Goal: Task Accomplishment & Management: Manage account settings

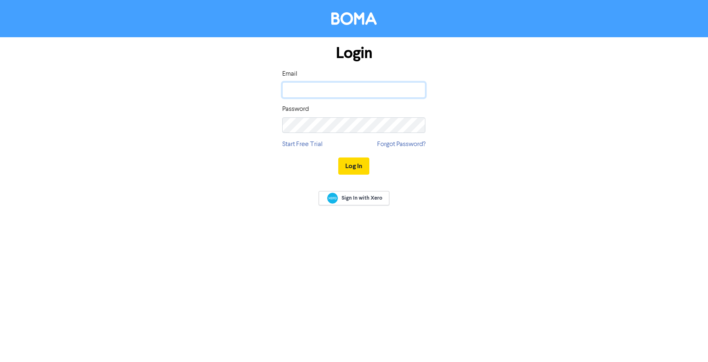
type input "[PERSON_NAME][EMAIL_ADDRESS][DOMAIN_NAME]"
click at [356, 156] on div "Log In" at bounding box center [353, 166] width 143 height 34
click at [356, 166] on button "Log In" at bounding box center [353, 165] width 31 height 17
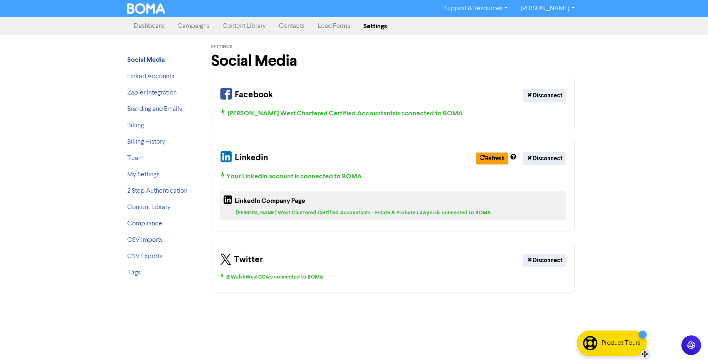
click at [616, 340] on div "Product Tours" at bounding box center [620, 343] width 39 height 10
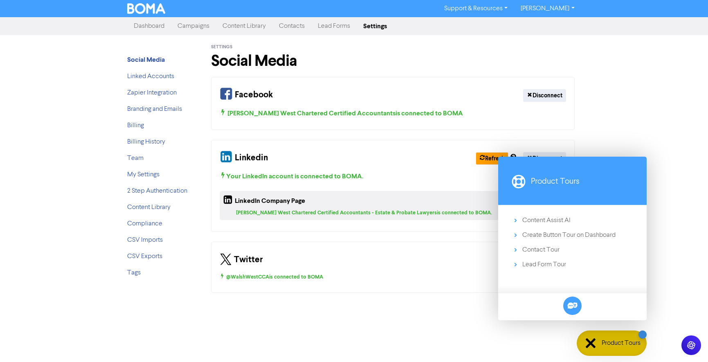
click at [440, 320] on div "Support & Resources Video Tutorials FAQ & Guides Marketing Education [PERSON_NA…" at bounding box center [354, 181] width 708 height 362
click at [585, 338] on div "Product Tours" at bounding box center [611, 342] width 70 height 25
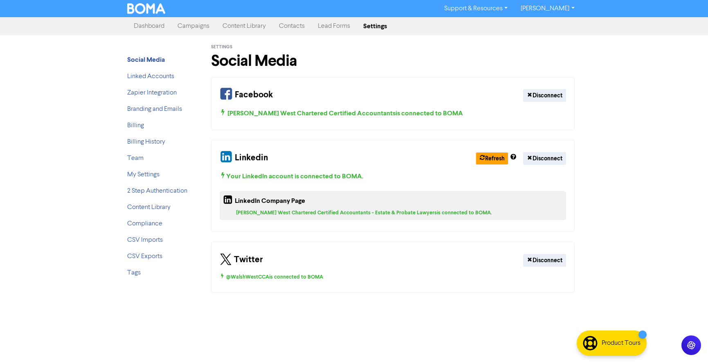
click at [250, 27] on link "Content Library" at bounding box center [244, 26] width 56 height 16
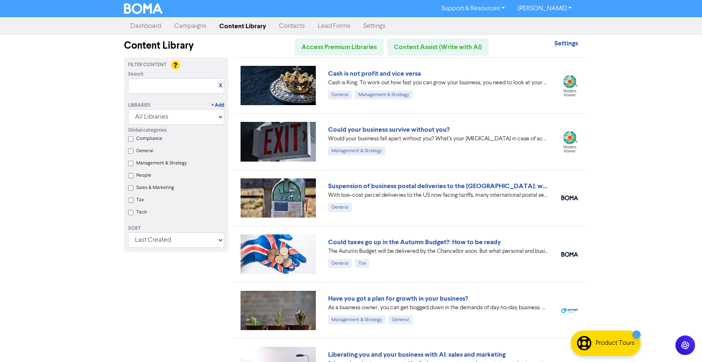
click at [485, 9] on link "Support & Resources" at bounding box center [473, 8] width 76 height 13
click at [372, 72] on link "Cash is not profit and vice versa" at bounding box center [374, 74] width 93 height 8
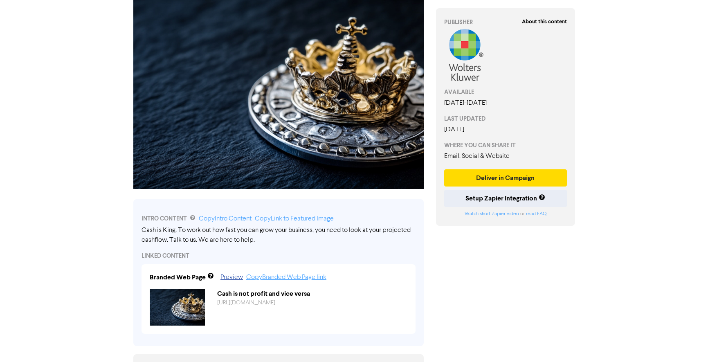
scroll to position [82, 0]
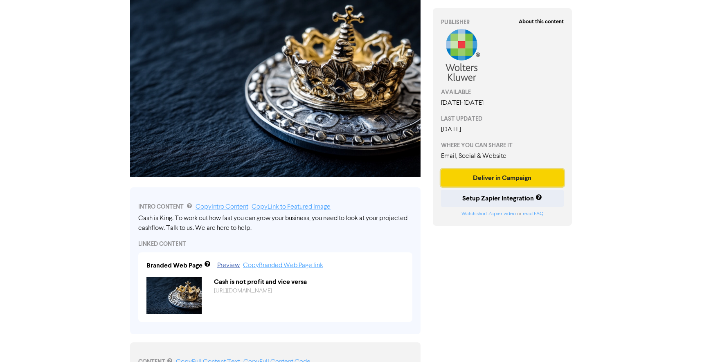
click at [484, 183] on button "Deliver in Campaign" at bounding box center [502, 177] width 123 height 17
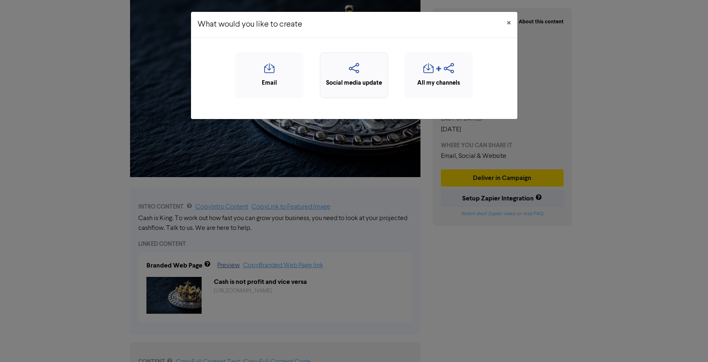
click at [359, 72] on icon "button" at bounding box center [353, 71] width 59 height 16
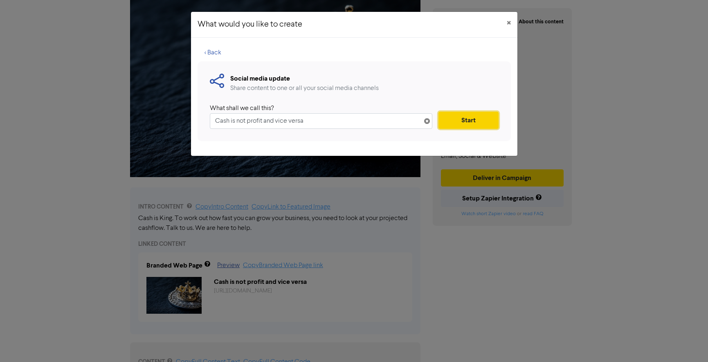
click at [471, 124] on button "Start" at bounding box center [468, 120] width 60 height 17
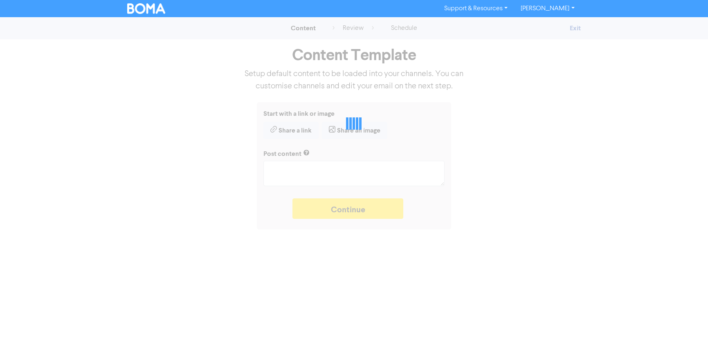
type textarea "x"
type textarea "Cash is King. To work out how fast you can grow your business, you need to look…"
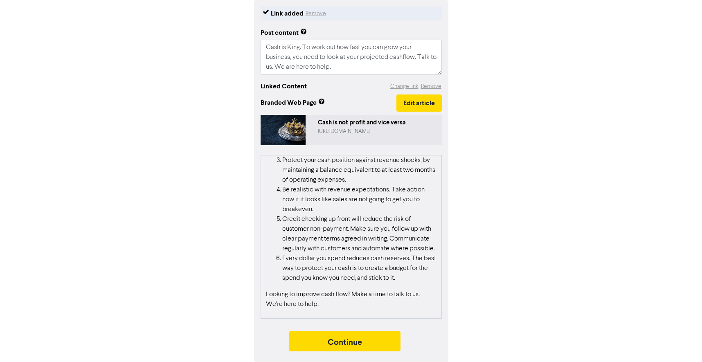
scroll to position [412, 0]
click at [348, 342] on button "Continue" at bounding box center [344, 341] width 111 height 20
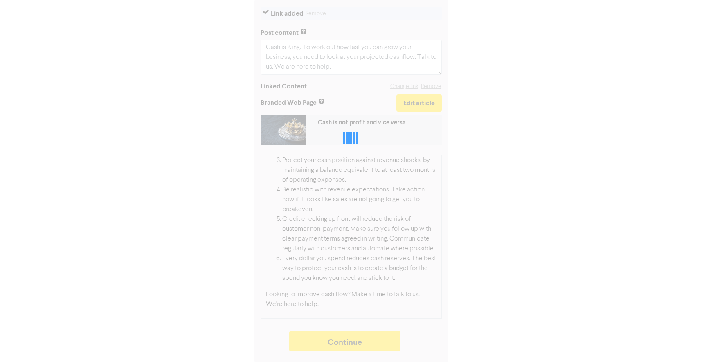
type textarea "x"
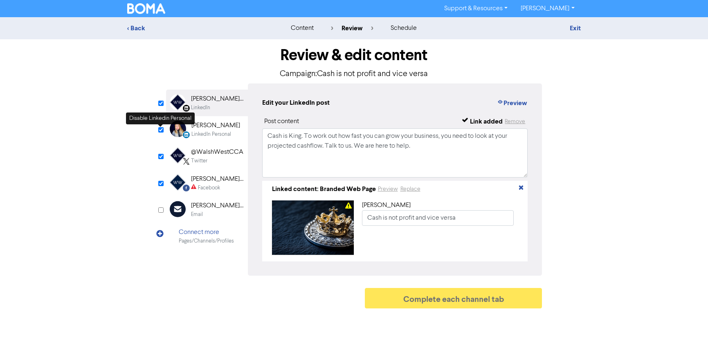
click at [161, 128] on input "checkbox" at bounding box center [160, 129] width 5 height 5
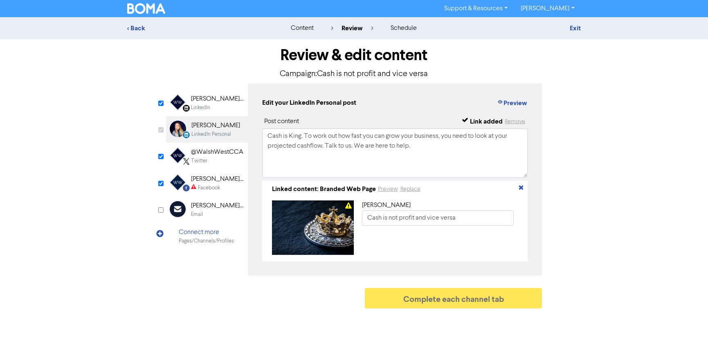
checkbox input "false"
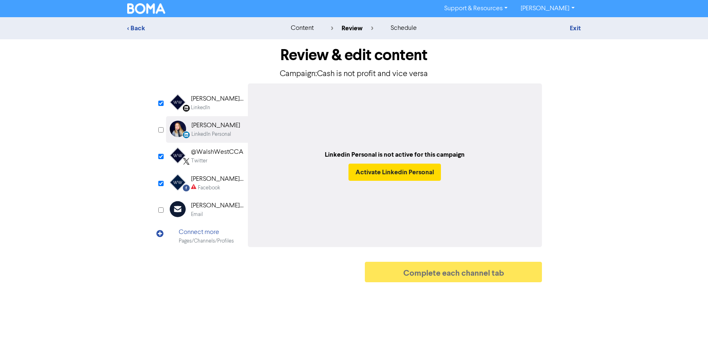
click at [220, 102] on div "[PERSON_NAME] West Chartered Certified Accountants - Estate & Probate Lawyers" at bounding box center [217, 99] width 52 height 10
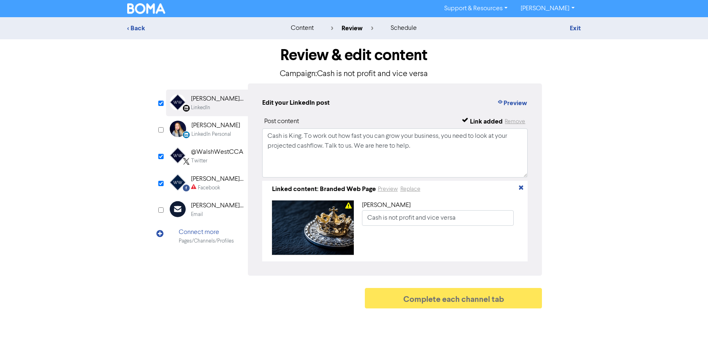
drag, startPoint x: 175, startPoint y: 71, endPoint x: 161, endPoint y: 47, distance: 28.0
drag, startPoint x: 161, startPoint y: 47, endPoint x: 123, endPoint y: 26, distance: 43.6
click at [123, 26] on div "< Back" at bounding box center [198, 28] width 155 height 10
click at [135, 28] on div "< Back" at bounding box center [198, 28] width 143 height 10
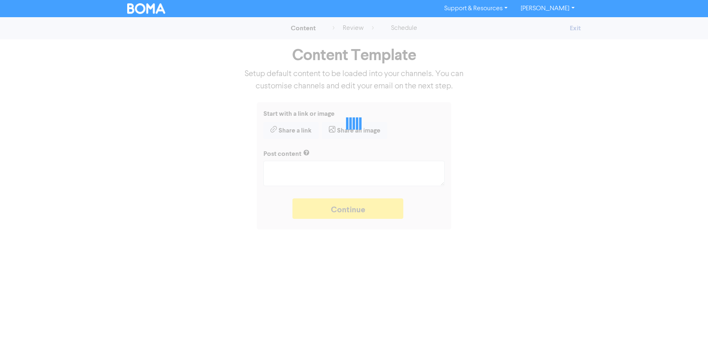
type textarea "x"
type textarea "Cash is King. To work out how fast you can grow your business, you need to look…"
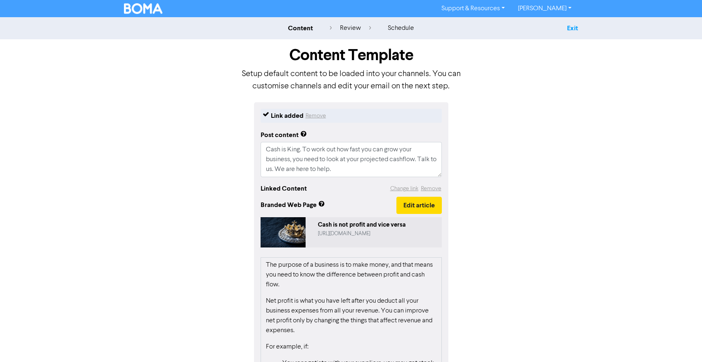
click at [570, 27] on link "Exit" at bounding box center [572, 28] width 11 height 8
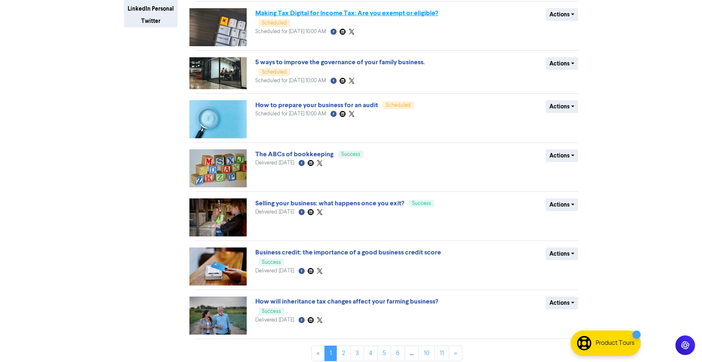
scroll to position [210, 0]
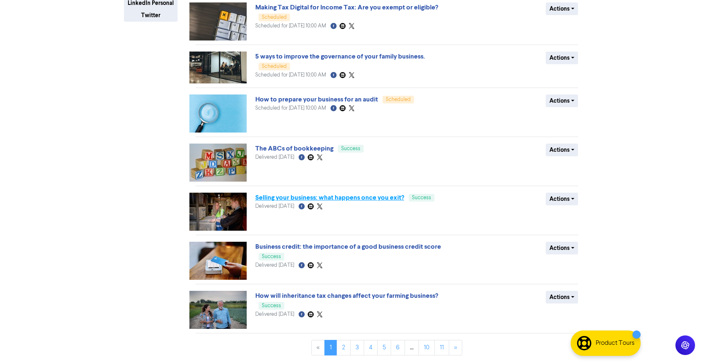
click at [305, 198] on link "Selling your business: what happens once you exit?" at bounding box center [329, 197] width 149 height 8
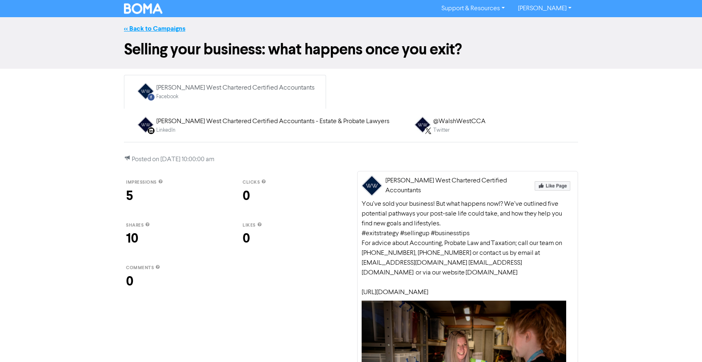
click at [159, 28] on link "<< Back to Campaigns" at bounding box center [154, 29] width 61 height 8
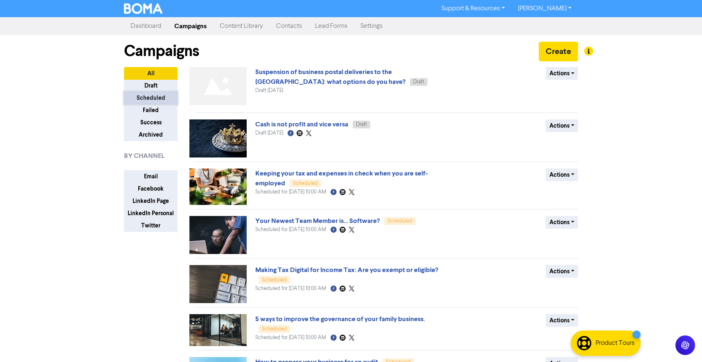
click at [143, 94] on button "Scheduled" at bounding box center [151, 98] width 54 height 13
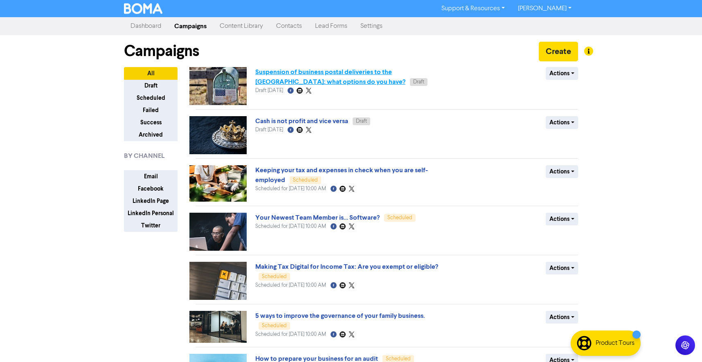
click at [305, 72] on link "Suspension of business postal deliveries to the [GEOGRAPHIC_DATA]: what options…" at bounding box center [330, 77] width 150 height 18
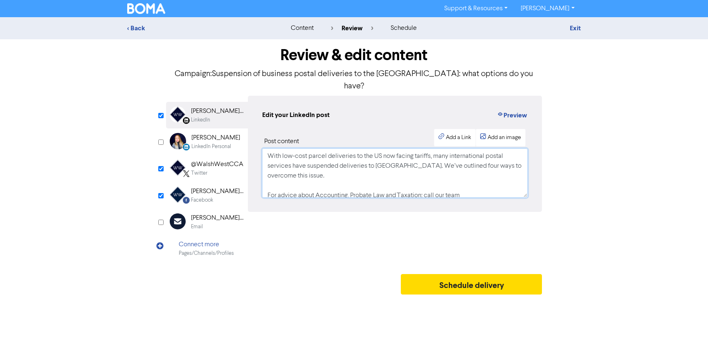
click at [478, 168] on textarea "With low-cost parcel deliveries to the US now facing tariffs, many internationa…" at bounding box center [395, 172] width 266 height 49
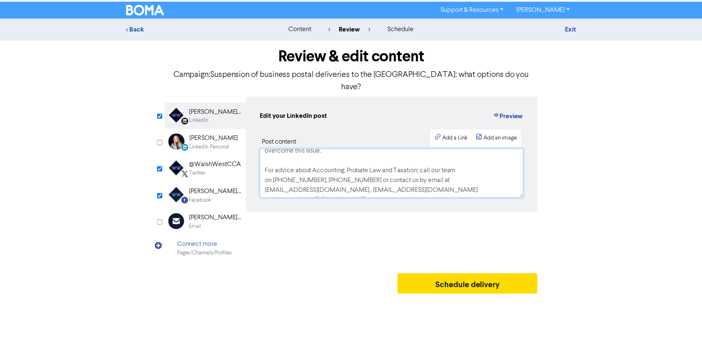
scroll to position [65, 0]
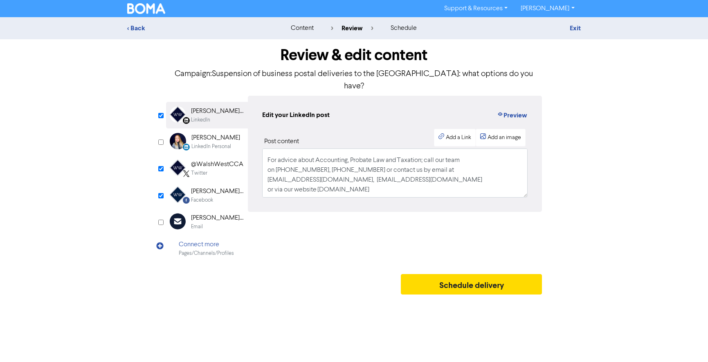
click at [655, 158] on div "< Back content review schedule Exit Review & edit content Campaign: Suspension …" at bounding box center [354, 157] width 708 height 281
click at [511, 110] on button "Preview" at bounding box center [511, 115] width 31 height 11
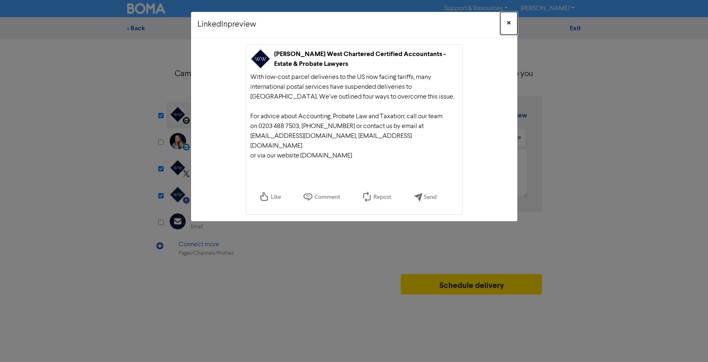
click at [506, 22] on button "×" at bounding box center [508, 23] width 17 height 23
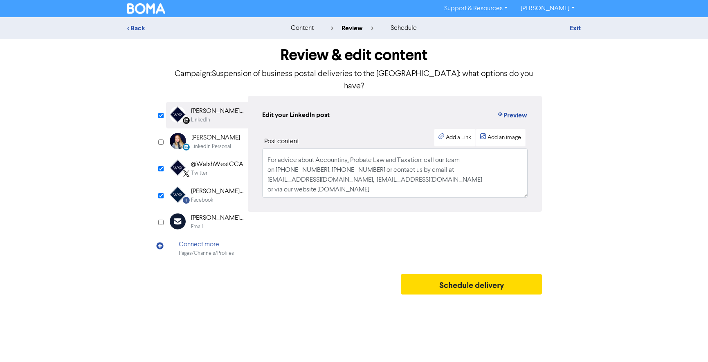
click at [308, 252] on div "Review & edit content Campaign: Suspension of business postal deliveries to the…" at bounding box center [354, 168] width 388 height 259
click at [410, 29] on div "schedule" at bounding box center [403, 28] width 26 height 10
click at [303, 27] on div "content" at bounding box center [302, 28] width 23 height 10
click at [139, 29] on div "< Back" at bounding box center [198, 28] width 143 height 10
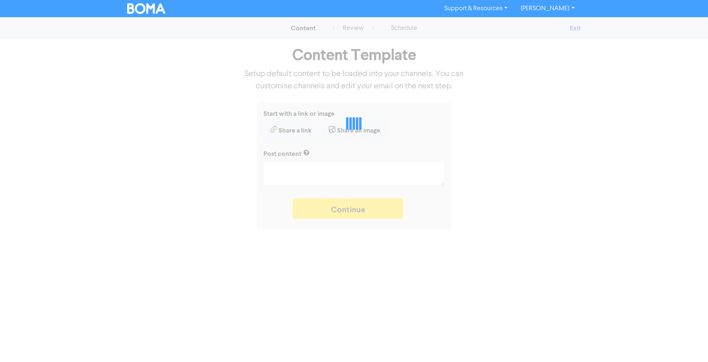
type textarea "x"
type textarea "With low-cost parcel deliveries to the US now facing tariffs, many internationa…"
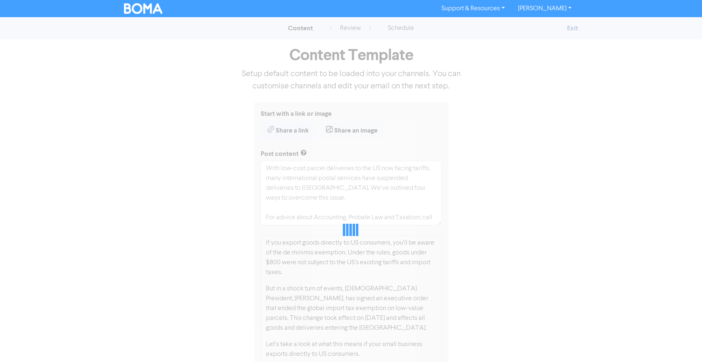
type textarea "x"
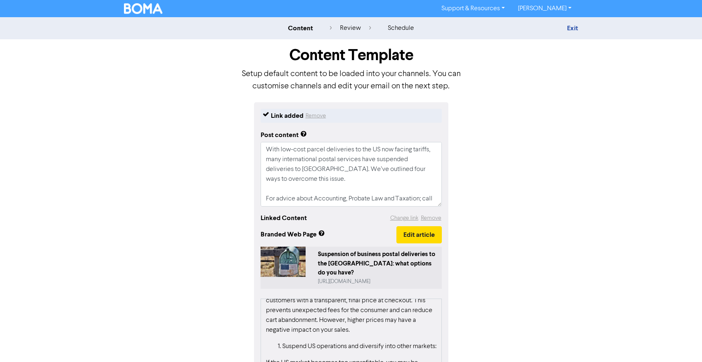
click at [538, 153] on div "Link added Remove Post content With low-cost parcel deliveries to the US now fa…" at bounding box center [351, 303] width 466 height 403
click at [302, 29] on div "content" at bounding box center [300, 28] width 25 height 10
click at [300, 26] on div "content" at bounding box center [300, 28] width 25 height 10
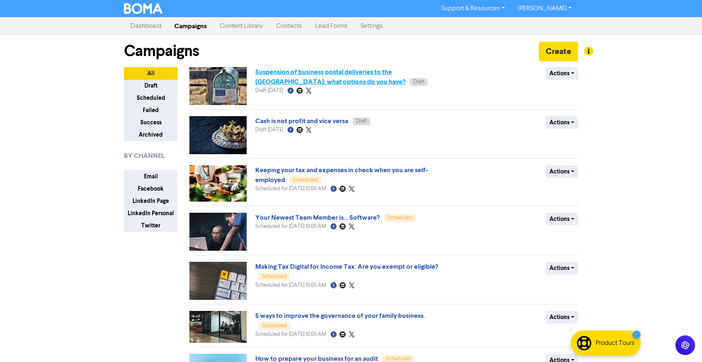
click at [268, 75] on link "Suspension of business postal deliveries to the [GEOGRAPHIC_DATA]: what options…" at bounding box center [330, 77] width 150 height 18
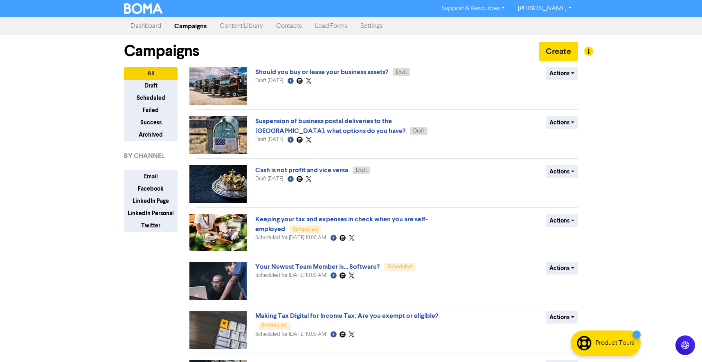
click at [231, 84] on img at bounding box center [217, 86] width 57 height 38
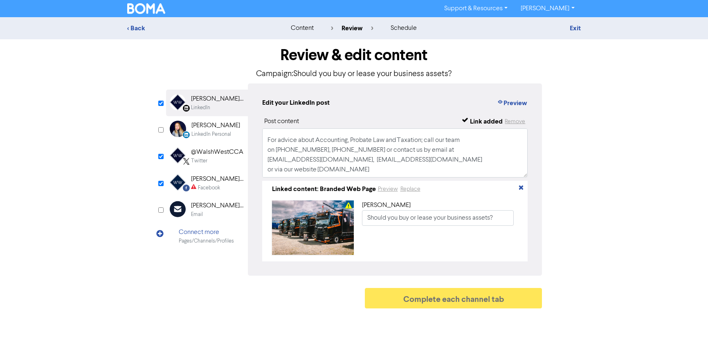
scroll to position [74, 0]
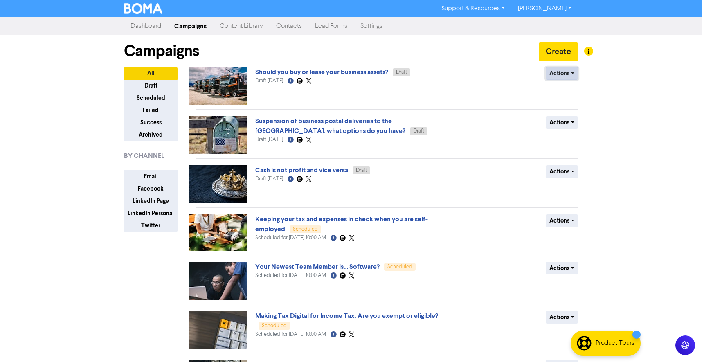
click at [568, 77] on button "Actions" at bounding box center [561, 73] width 32 height 13
click at [529, 76] on div "Actions Delete Duplicate Rename Archive" at bounding box center [518, 86] width 132 height 38
click at [435, 89] on div "Should you buy or lease your business assets? Draft Draft September 16th 2025 F…" at bounding box center [353, 86] width 197 height 38
click at [350, 72] on link "Should you buy or lease your business assets?" at bounding box center [321, 72] width 133 height 8
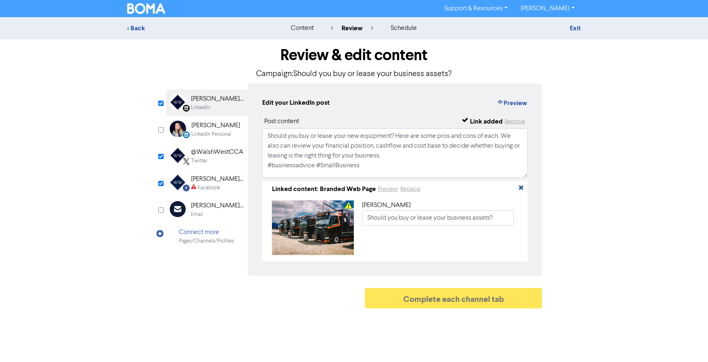
click at [304, 217] on object at bounding box center [313, 227] width 82 height 54
click at [509, 102] on button "Preview" at bounding box center [511, 103] width 31 height 11
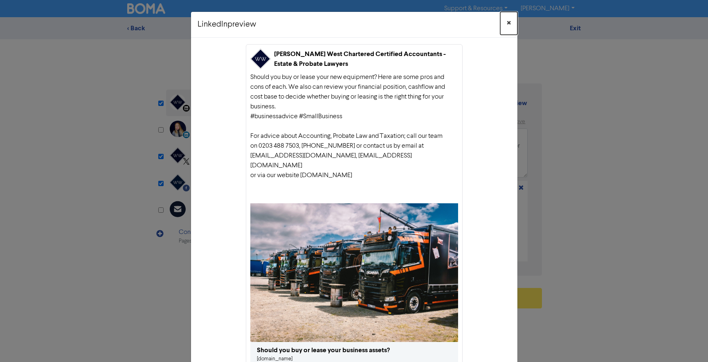
click at [507, 22] on span "×" at bounding box center [509, 23] width 4 height 12
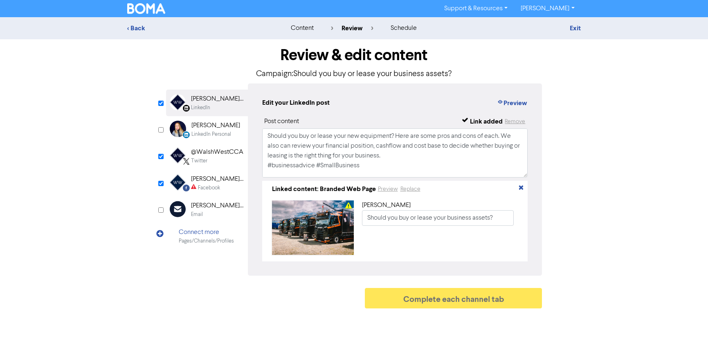
click at [598, 165] on div "< Back content review schedule Exit Review & edit content Campaign: Should you …" at bounding box center [354, 164] width 708 height 295
click at [204, 153] on div "@WalshWestCCA" at bounding box center [217, 152] width 52 height 10
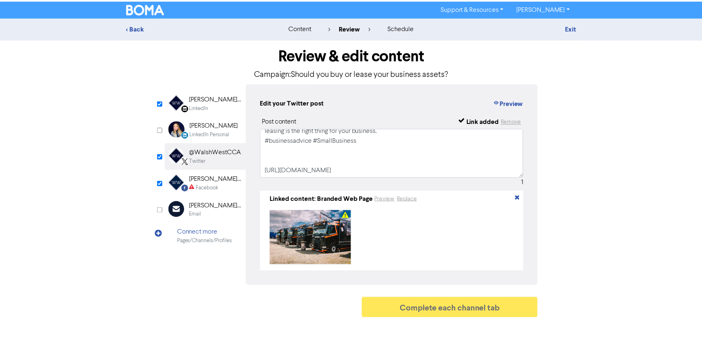
scroll to position [25, 0]
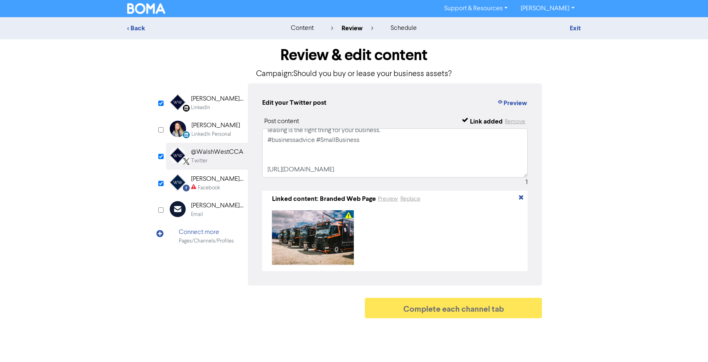
click at [220, 182] on div "[PERSON_NAME] West Chartered Certified Accountants" at bounding box center [217, 179] width 52 height 10
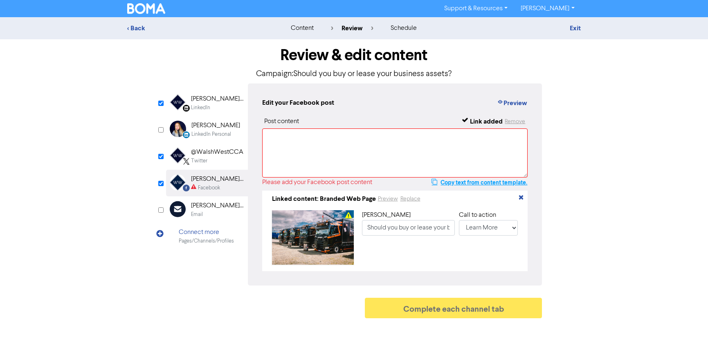
click at [466, 182] on button "Copy text from content template." at bounding box center [479, 182] width 96 height 10
click at [284, 141] on textarea at bounding box center [395, 152] width 266 height 49
paste textarea "Should you buy or lease your new equipment? Here are some pros and cons of each…"
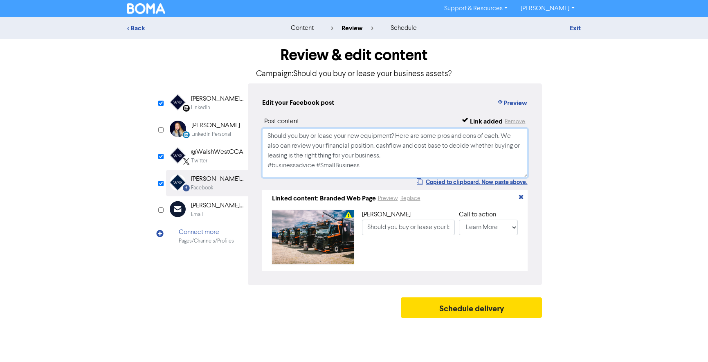
type textarea "Should you buy or lease your new equipment? Here are some pros and cons of each…"
click at [584, 196] on div "Review & edit content Campaign: Should you buy or lease your business assets? L…" at bounding box center [354, 180] width 466 height 283
click at [204, 98] on div "[PERSON_NAME] West Chartered Certified Accountants - Estate & Probate Lawyers" at bounding box center [217, 99] width 52 height 10
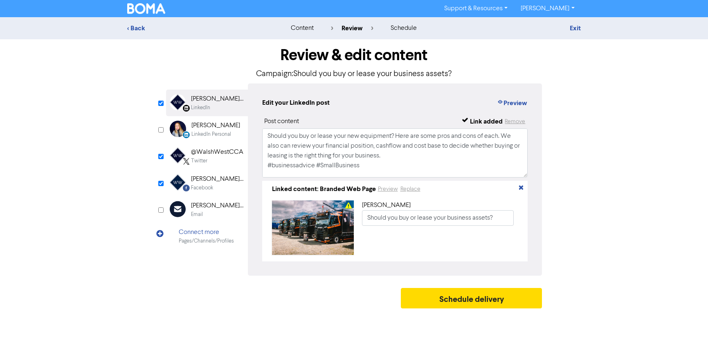
drag, startPoint x: 315, startPoint y: 24, endPoint x: 311, endPoint y: 26, distance: 4.8
click at [311, 26] on div "content review schedule" at bounding box center [354, 28] width 143 height 10
click at [303, 27] on div "content" at bounding box center [302, 28] width 23 height 10
click at [135, 27] on div "< Back" at bounding box center [198, 28] width 143 height 10
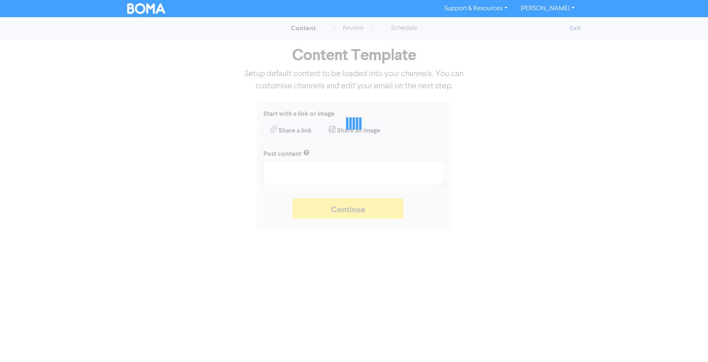
type textarea "x"
type textarea "Should you buy or lease your new equipment? Here are some pros and cons of each…"
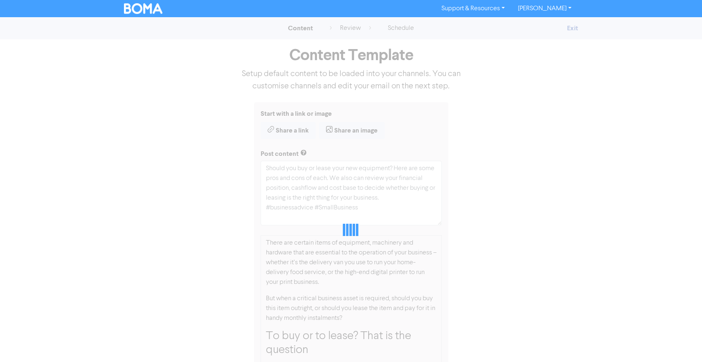
type textarea "x"
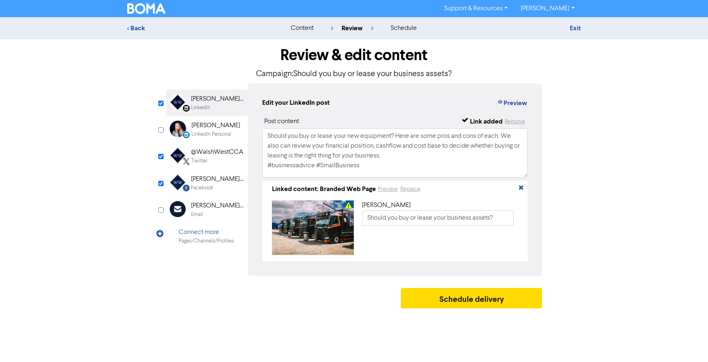
click at [311, 29] on div "content" at bounding box center [302, 28] width 23 height 10
